Goal: Check status: Check status

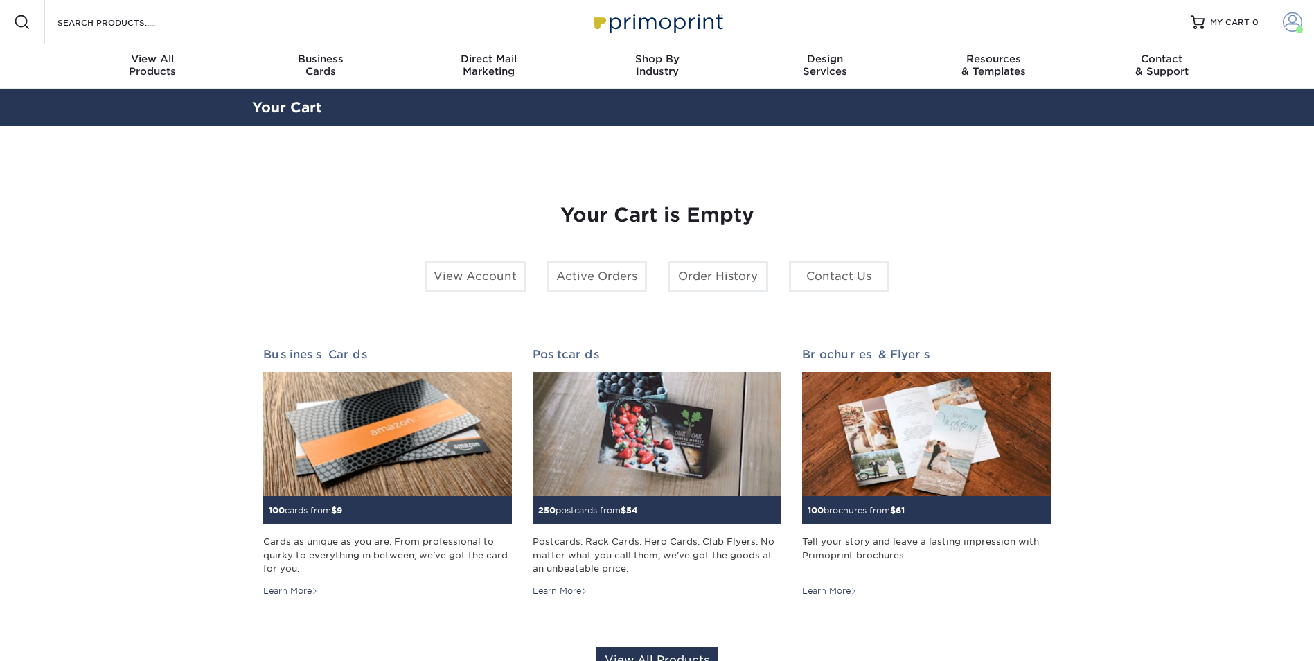
click at [1283, 20] on span at bounding box center [1292, 21] width 19 height 19
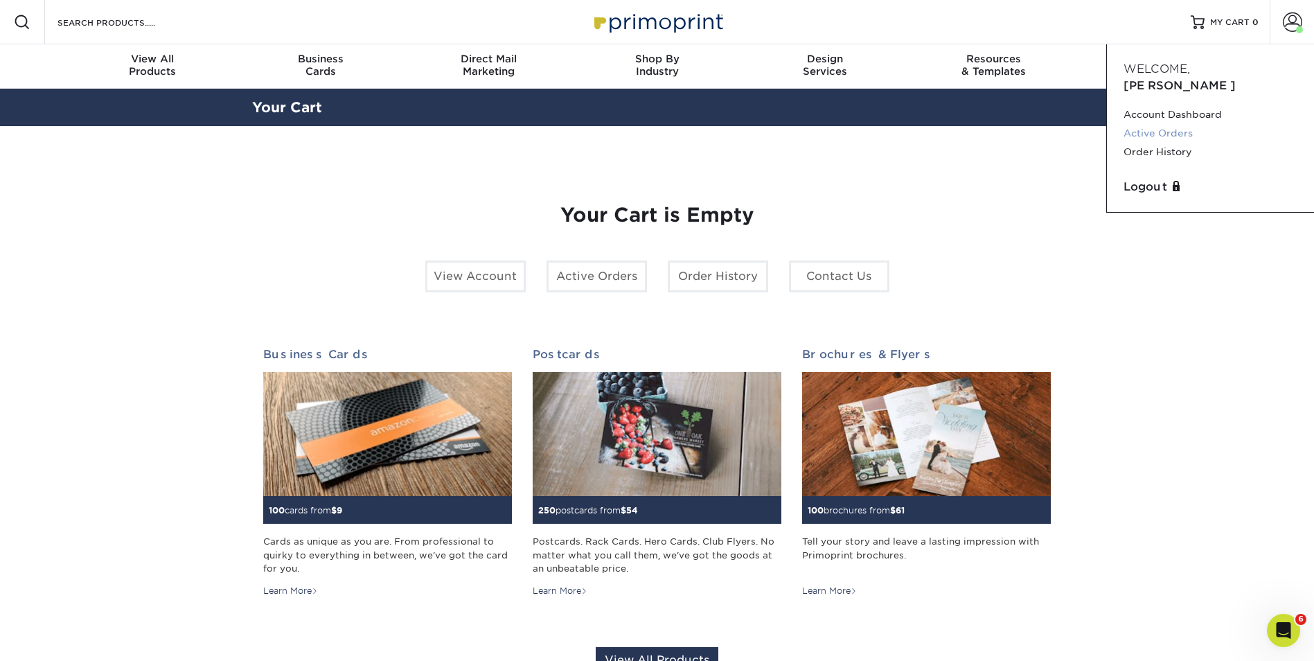
click at [1187, 124] on link "Active Orders" at bounding box center [1211, 133] width 174 height 19
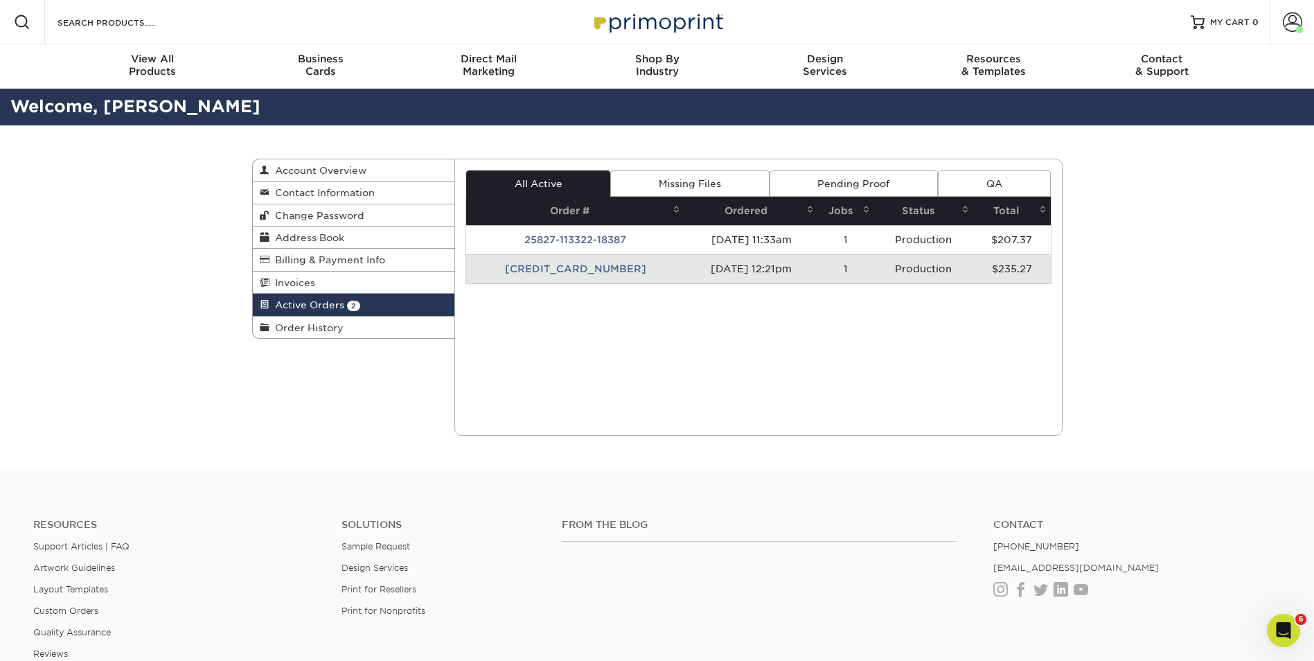
click at [549, 270] on td "25829-122133-18387" at bounding box center [575, 268] width 218 height 29
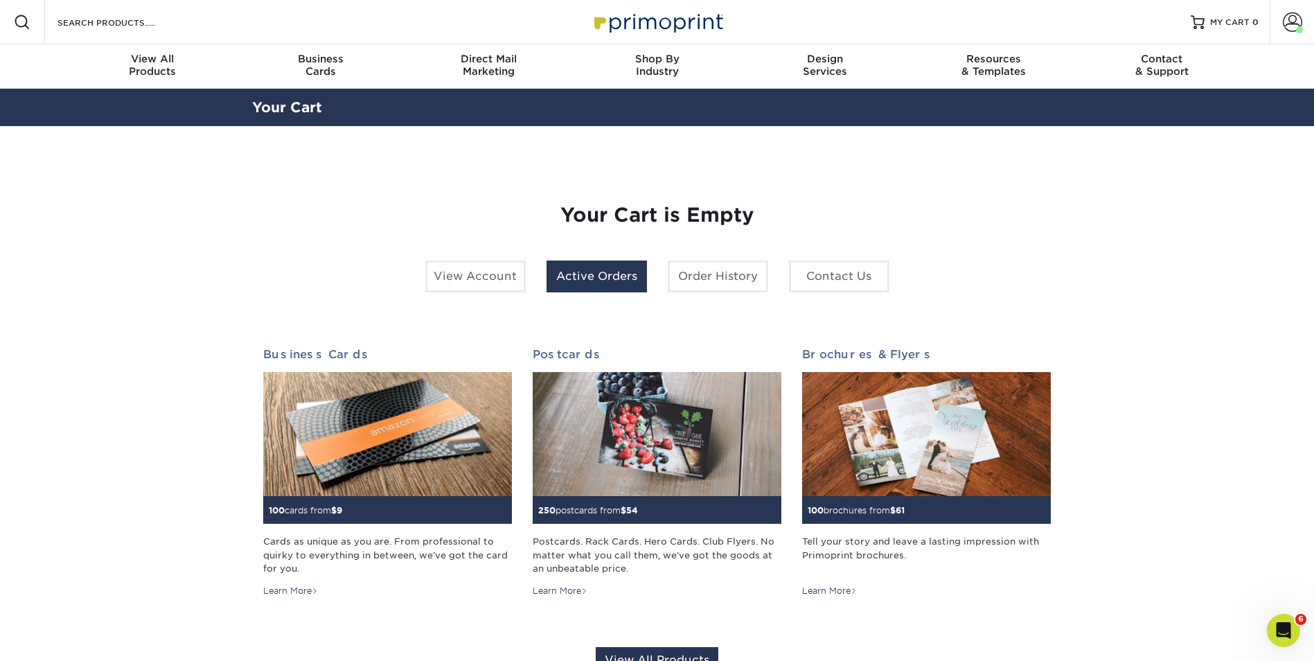
click at [553, 274] on link "Active Orders" at bounding box center [597, 276] width 100 height 32
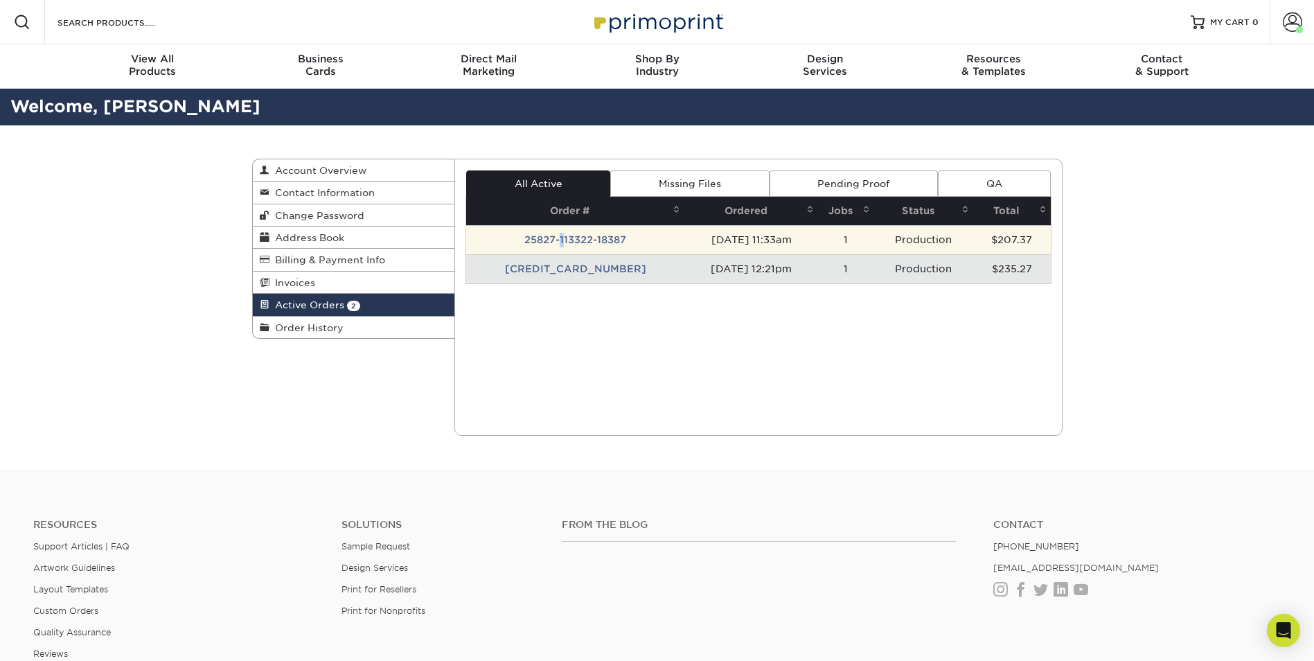
click at [538, 242] on td "25827-113322-18387" at bounding box center [575, 239] width 218 height 29
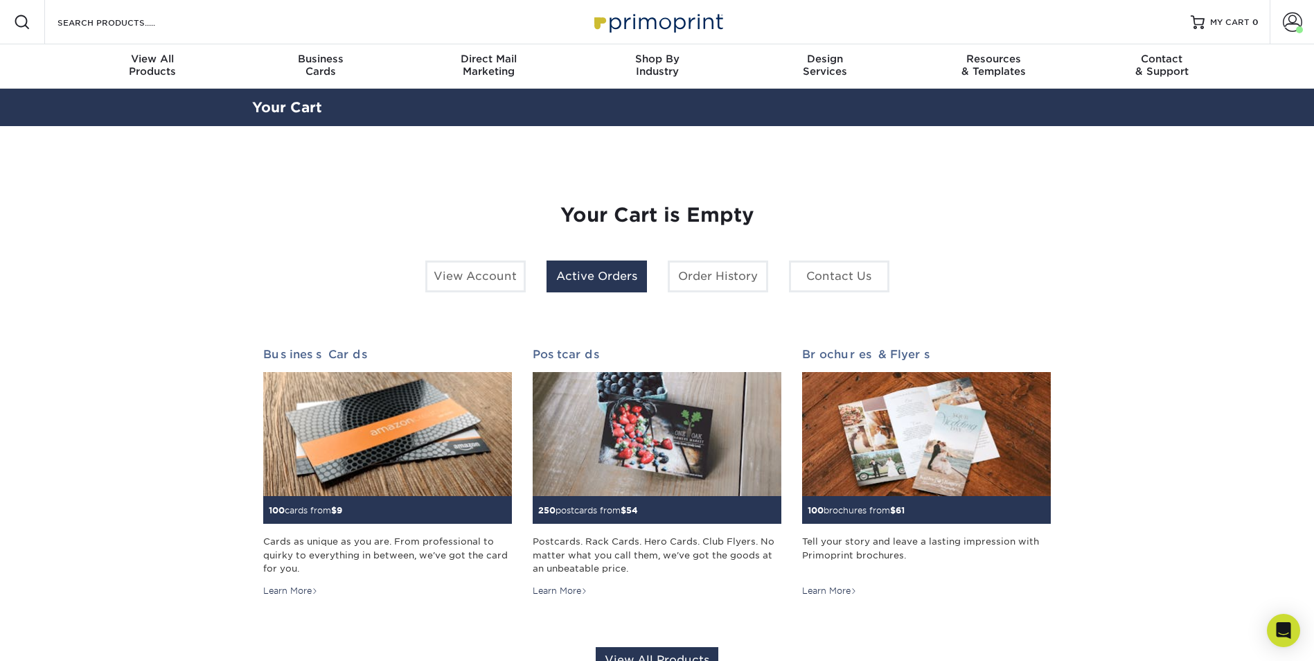
click at [562, 275] on link "Active Orders" at bounding box center [597, 276] width 100 height 32
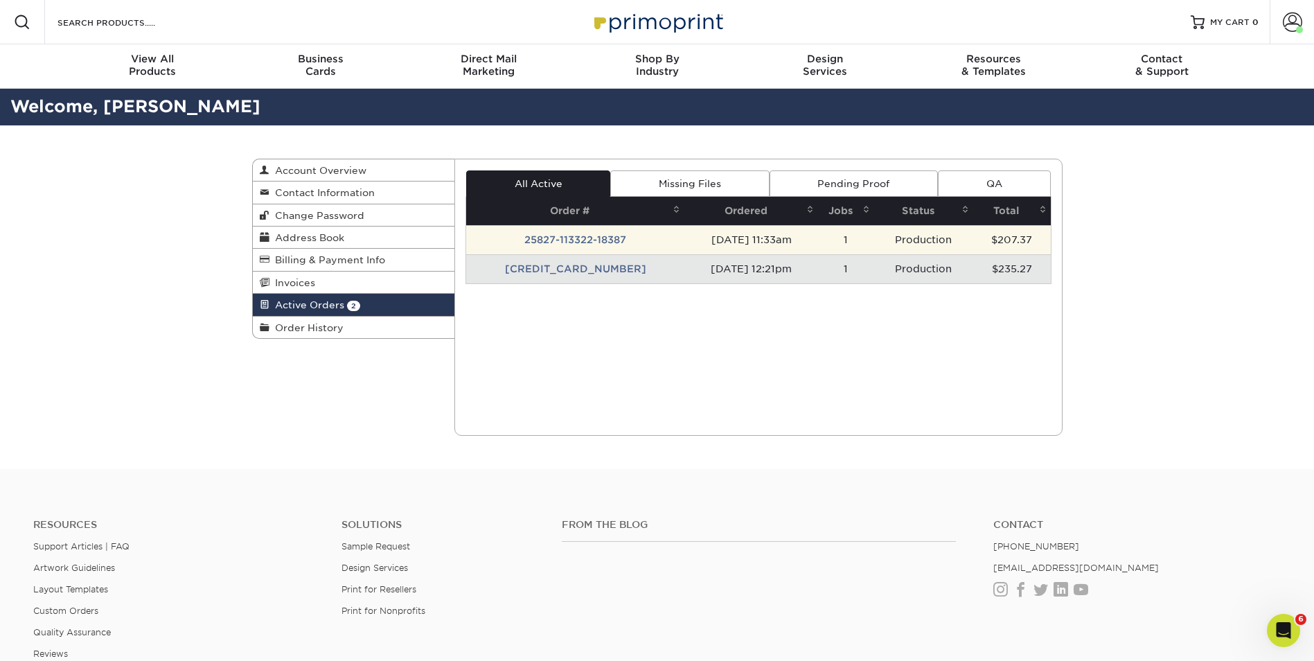
click at [583, 231] on td "25827-113322-18387" at bounding box center [575, 239] width 218 height 29
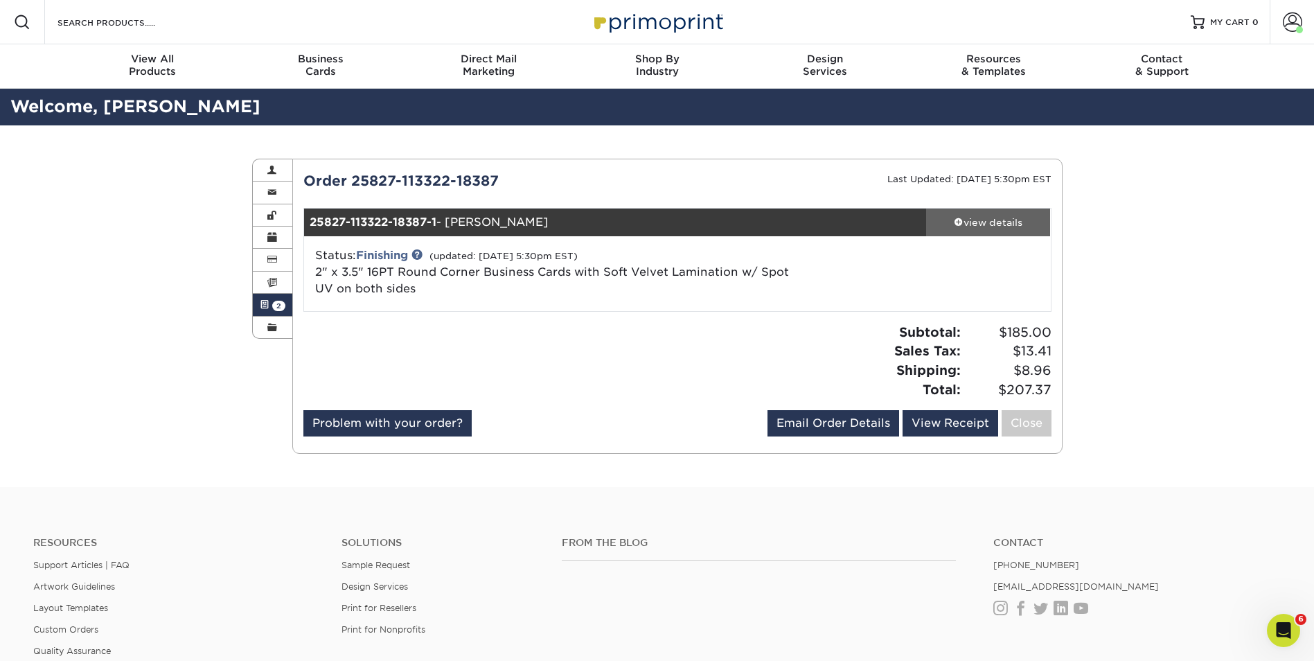
click at [962, 220] on div "view details" at bounding box center [988, 222] width 125 height 14
